Goal: Obtain resource: Obtain resource

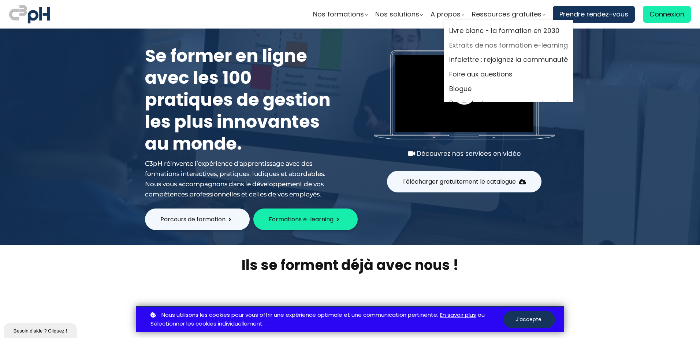
click at [496, 43] on link "Extraits de nos formation e-learning" at bounding box center [508, 45] width 119 height 11
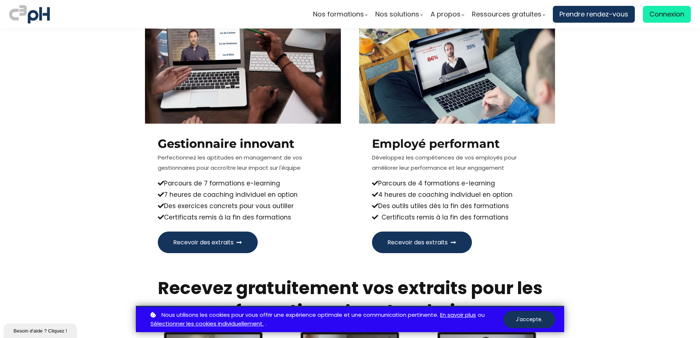
scroll to position [403, 0]
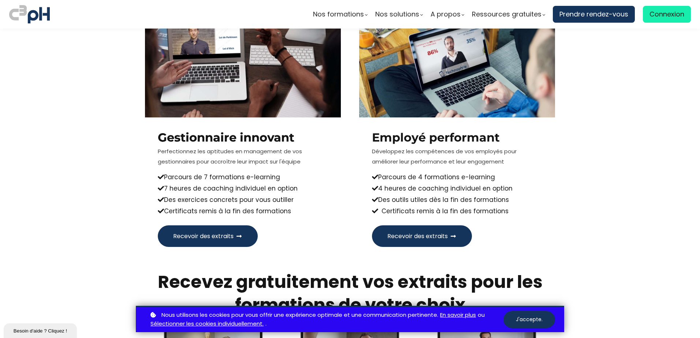
click at [46, 229] on section "Recevez gratuitement vos extraits de nos parcours de formation Write your aweso…" at bounding box center [350, 91] width 700 height 344
